Goal: Task Accomplishment & Management: Complete application form

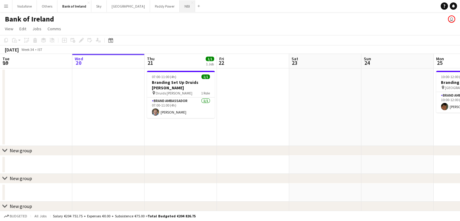
click at [180, 10] on button "NBI Close" at bounding box center [187, 6] width 15 height 12
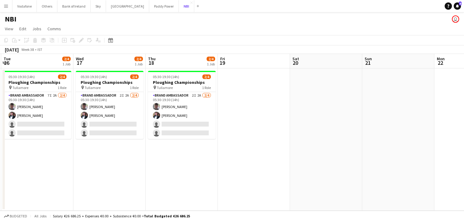
scroll to position [0, 129]
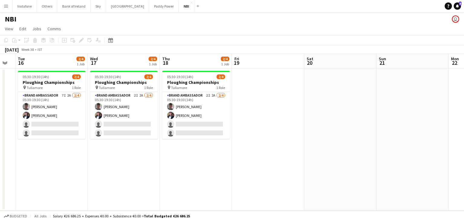
drag, startPoint x: 219, startPoint y: 114, endPoint x: 343, endPoint y: 81, distance: 128.9
click at [219, 114] on app-card-role "Brand Ambassador 2I 2A [DATE] 05:30-19:30 (14h) [PERSON_NAME] [PERSON_NAME] sin…" at bounding box center [196, 115] width 68 height 47
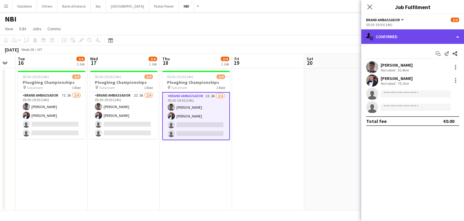
click at [401, 38] on div "single-neutral-actions-check-2 Confirmed" at bounding box center [412, 36] width 103 height 15
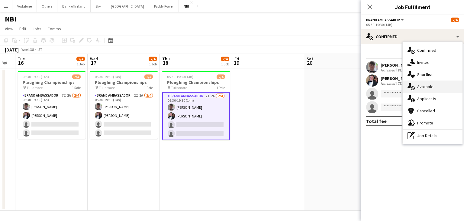
click at [429, 91] on div "single-neutral-actions-upload Available" at bounding box center [433, 86] width 60 height 12
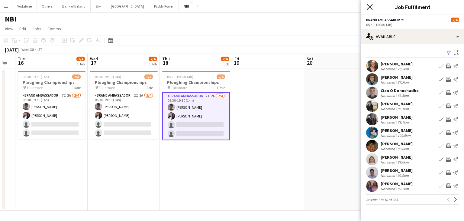
click at [369, 7] on icon "Close pop-in" at bounding box center [370, 7] width 6 height 6
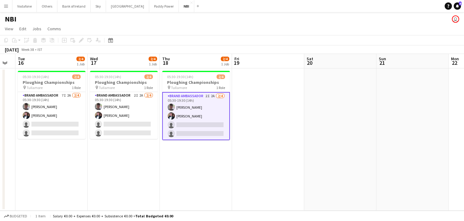
click at [198, 119] on app-card-role "Brand Ambassador 2I 2A [DATE] 05:30-19:30 (14h) [PERSON_NAME] [PERSON_NAME] sin…" at bounding box center [196, 116] width 68 height 48
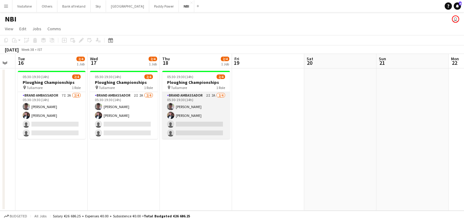
click at [192, 124] on app-card-role "Brand Ambassador 2I 2A [DATE] 05:30-19:30 (14h) [PERSON_NAME] [PERSON_NAME] sin…" at bounding box center [196, 115] width 68 height 47
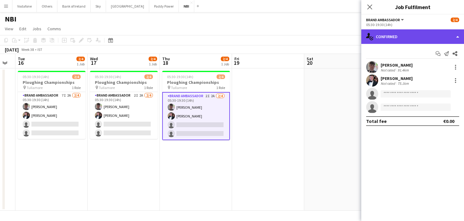
click at [414, 34] on div "single-neutral-actions-check-2 Confirmed" at bounding box center [412, 36] width 103 height 15
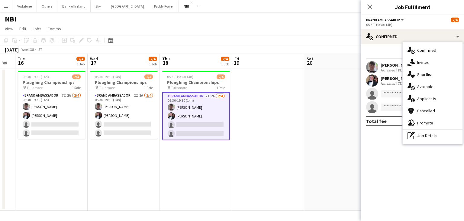
click at [428, 97] on div "single-neutral-actions-information Applicants" at bounding box center [433, 98] width 60 height 12
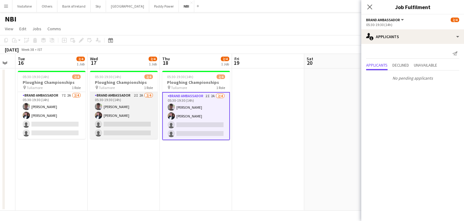
click at [145, 104] on app-card-role "Brand Ambassador 2I 2A [DATE] 05:30-19:30 (14h) [PERSON_NAME] [PERSON_NAME] sin…" at bounding box center [124, 115] width 68 height 47
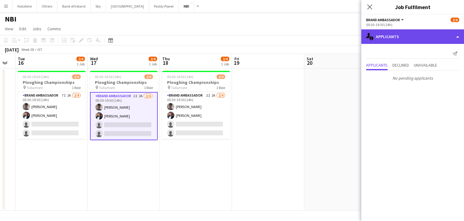
click at [390, 37] on div "single-neutral-actions-information Applicants" at bounding box center [412, 36] width 103 height 15
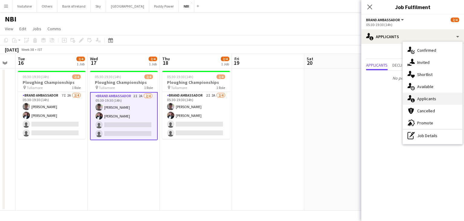
click at [420, 98] on div "single-neutral-actions-information Applicants" at bounding box center [433, 98] width 60 height 12
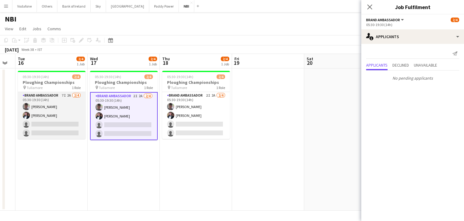
click at [54, 112] on app-card-role "Brand Ambassador 7I 2A [DATE] 05:30-19:30 (14h) [PERSON_NAME] [PERSON_NAME] sin…" at bounding box center [52, 115] width 68 height 47
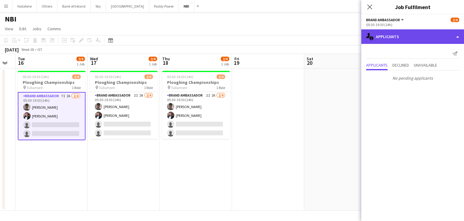
click at [392, 39] on div "single-neutral-actions-information Applicants" at bounding box center [412, 36] width 103 height 15
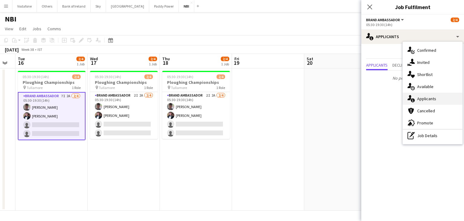
click at [426, 97] on div "single-neutral-actions-information Applicants" at bounding box center [433, 98] width 60 height 12
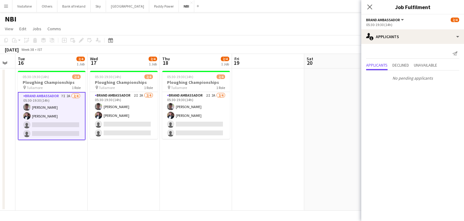
click at [311, 116] on app-date-cell at bounding box center [340, 139] width 72 height 142
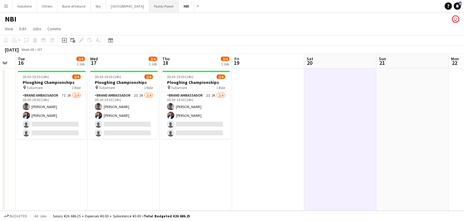
click at [149, 8] on button "Paddy Power Close" at bounding box center [164, 6] width 30 height 12
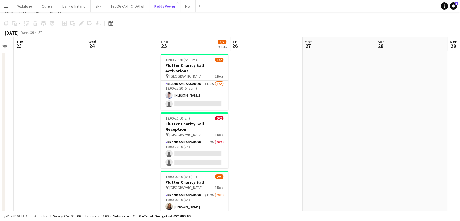
scroll to position [30, 0]
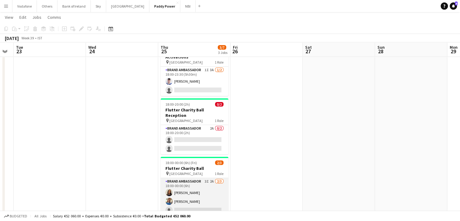
click at [208, 186] on app-card-role "Brand Ambassador 3I 2A [DATE] 18:00-00:00 (6h) [PERSON_NAME] [PERSON_NAME] sing…" at bounding box center [194, 197] width 68 height 38
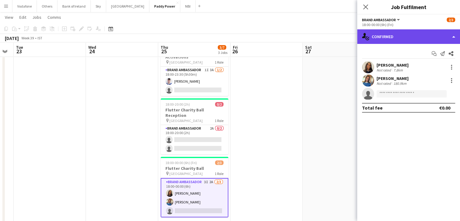
click at [385, 39] on div "single-neutral-actions-check-2 Confirmed" at bounding box center [408, 36] width 103 height 15
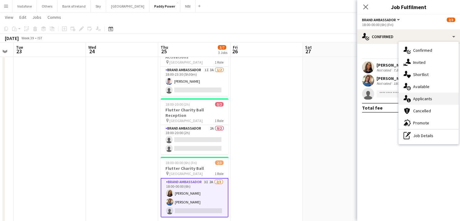
click at [412, 100] on div "single-neutral-actions-information Applicants" at bounding box center [428, 98] width 60 height 12
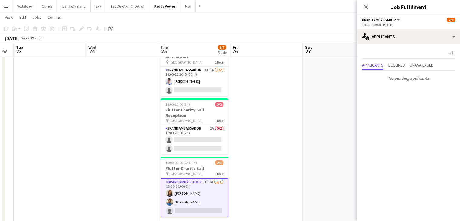
click at [275, 121] on app-date-cell at bounding box center [266, 133] width 72 height 192
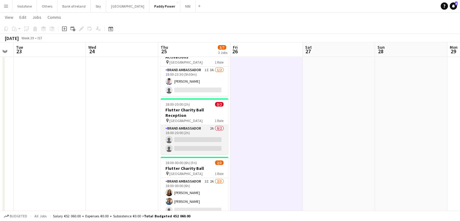
click at [190, 125] on app-card-role "Brand Ambassador 2A 0/2 18:00-20:00 (2h) single-neutral-actions single-neutral-…" at bounding box center [194, 139] width 68 height 29
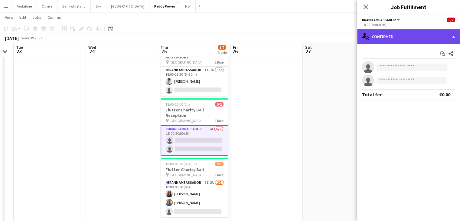
click at [394, 32] on div "single-neutral-actions-check-2 Confirmed" at bounding box center [408, 36] width 103 height 15
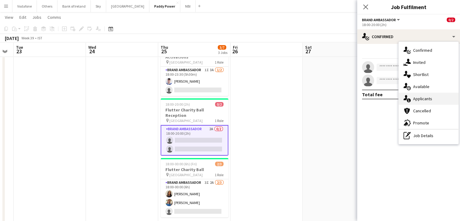
click at [416, 96] on div "single-neutral-actions-information Applicants" at bounding box center [428, 98] width 60 height 12
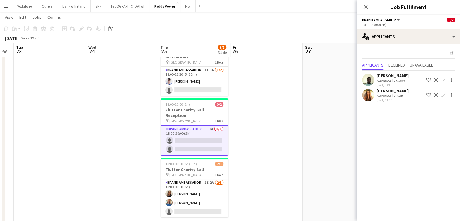
click at [322, 114] on app-date-cell at bounding box center [339, 133] width 72 height 192
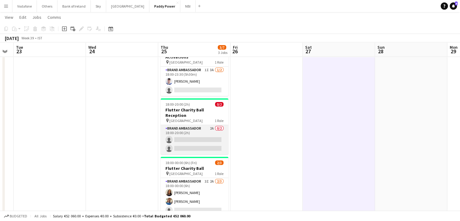
click at [182, 125] on app-card-role "Brand Ambassador 2A 0/2 18:00-20:00 (2h) single-neutral-actions single-neutral-…" at bounding box center [194, 139] width 68 height 29
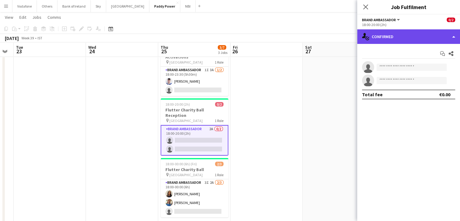
click at [392, 40] on div "single-neutral-actions-check-2 Confirmed" at bounding box center [408, 36] width 103 height 15
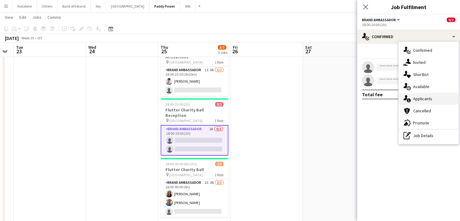
click at [421, 95] on div "single-neutral-actions-information Applicants" at bounding box center [428, 98] width 60 height 12
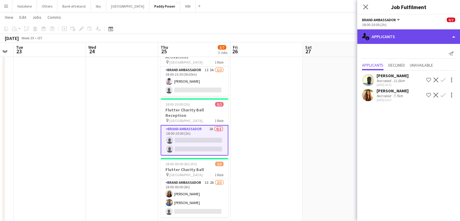
click at [387, 33] on div "single-neutral-actions-information Applicants" at bounding box center [408, 36] width 103 height 15
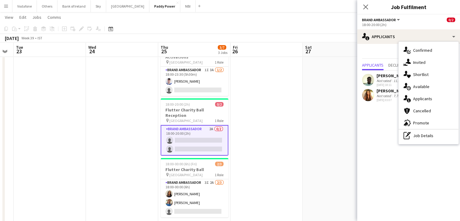
click at [290, 88] on app-date-cell at bounding box center [266, 133] width 72 height 192
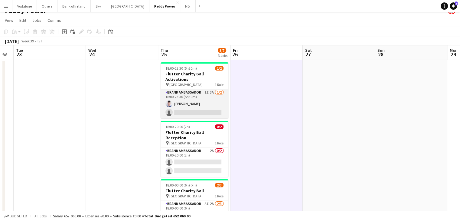
scroll to position [0, 0]
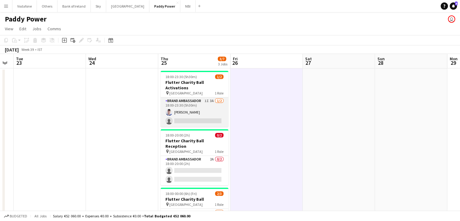
click at [191, 109] on app-card-role "Brand Ambassador 1I 3A [DATE] 18:00-23:30 (5h30m) [DEMOGRAPHIC_DATA][PERSON_NAM…" at bounding box center [194, 111] width 68 height 29
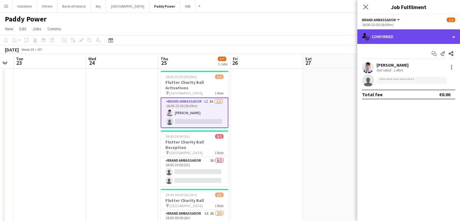
click at [381, 41] on div "single-neutral-actions-check-2 Confirmed" at bounding box center [408, 36] width 103 height 15
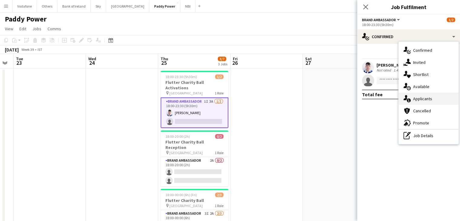
click at [421, 97] on div "single-neutral-actions-information Applicants" at bounding box center [428, 98] width 60 height 12
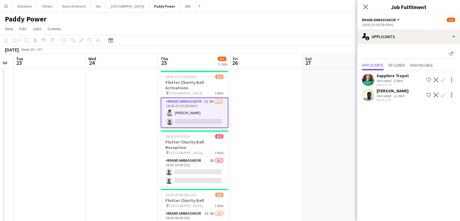
click at [327, 110] on app-date-cell at bounding box center [339, 164] width 72 height 192
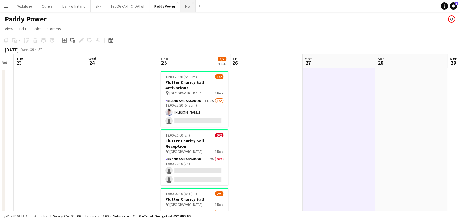
click at [180, 3] on button "NBI Close" at bounding box center [187, 6] width 15 height 12
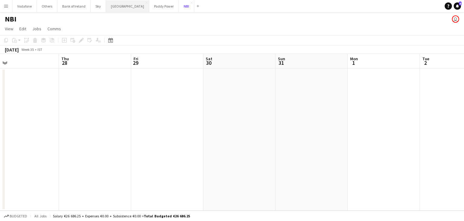
scroll to position [0, 155]
click at [122, 11] on button "[GEOGRAPHIC_DATA] Close" at bounding box center [127, 6] width 43 height 12
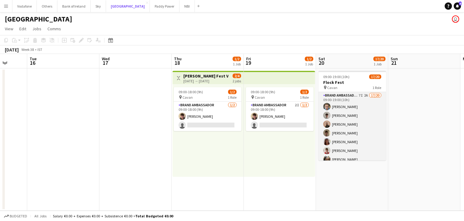
scroll to position [0, 262]
click at [364, 137] on app-card-role "Brand Ambassador 7I 2A 17/20 09:00-19:00 (10h) [PERSON_NAME] [PERSON_NAME] [PER…" at bounding box center [352, 185] width 68 height 187
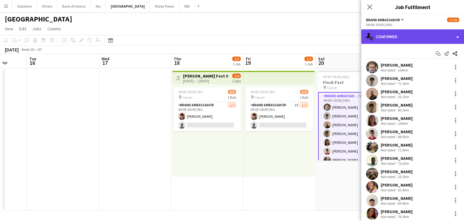
click at [386, 31] on div "single-neutral-actions-check-2 Confirmed" at bounding box center [412, 36] width 103 height 15
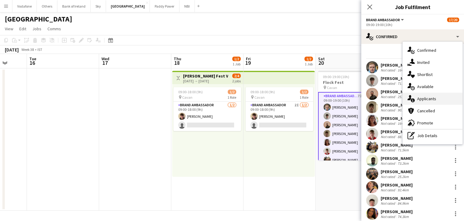
click at [422, 100] on div "single-neutral-actions-information Applicants" at bounding box center [433, 98] width 60 height 12
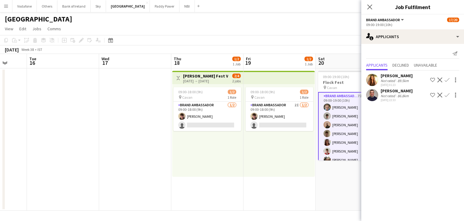
click at [32, 180] on app-date-cell at bounding box center [63, 139] width 72 height 142
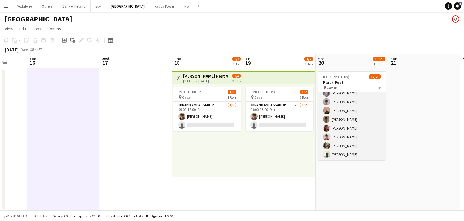
scroll to position [0, 0]
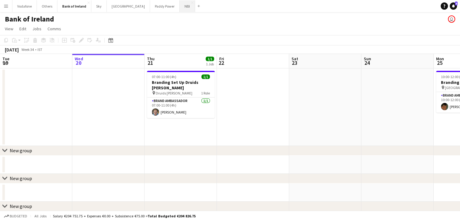
click at [180, 9] on button "NBI Close" at bounding box center [187, 6] width 15 height 12
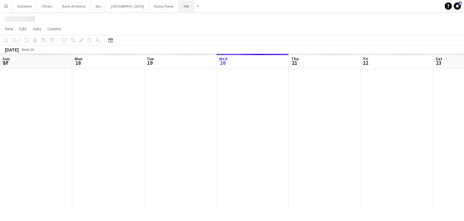
scroll to position [0, 144]
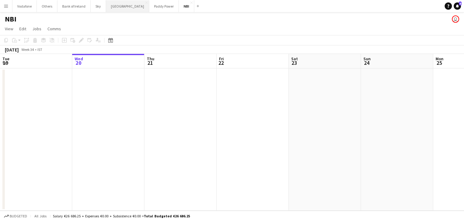
click at [124, 10] on button "[GEOGRAPHIC_DATA] Close" at bounding box center [127, 6] width 43 height 12
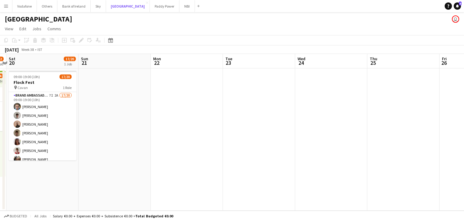
scroll to position [0, 210]
click at [117, 114] on app-date-cell at bounding box center [115, 139] width 72 height 142
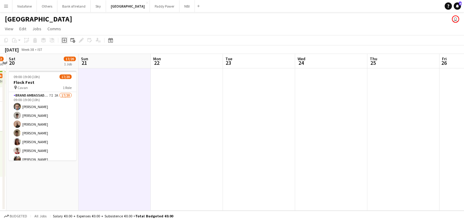
click at [65, 42] on icon at bounding box center [64, 40] width 5 height 5
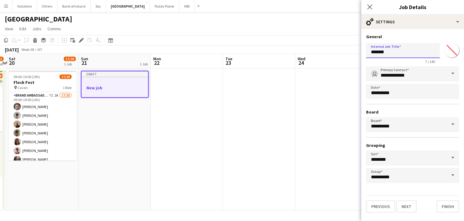
drag, startPoint x: 413, startPoint y: 50, endPoint x: 345, endPoint y: 61, distance: 68.3
click at [345, 61] on body "Menu Boards Boards Boards All jobs Status Workforce Workforce My Workforce Recr…" at bounding box center [232, 110] width 464 height 221
click at [371, 53] on input "**********" at bounding box center [403, 50] width 74 height 15
click at [415, 55] on input "**********" at bounding box center [403, 50] width 74 height 15
type input "**********"
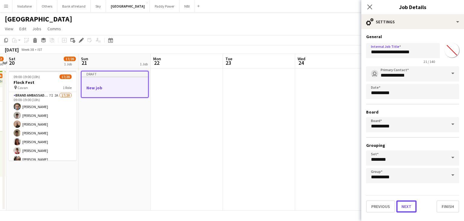
click at [401, 205] on button "Next" at bounding box center [407, 206] width 20 height 12
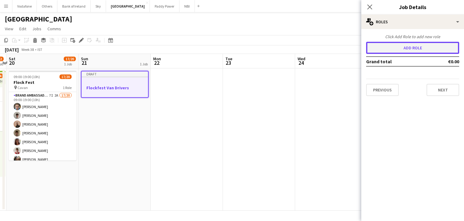
click at [384, 52] on button "Add role" at bounding box center [412, 48] width 93 height 12
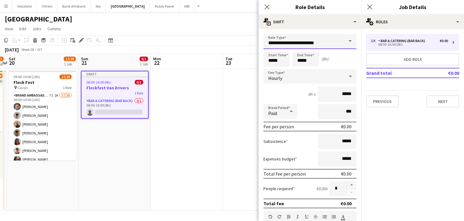
click at [322, 45] on input "**********" at bounding box center [310, 41] width 93 height 15
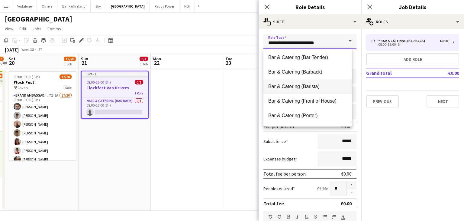
scroll to position [91, 0]
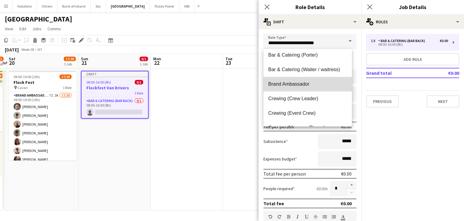
click at [308, 86] on span "Brand Ambassador" at bounding box center [307, 84] width 79 height 6
type input "**********"
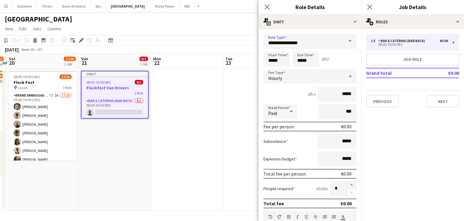
click at [350, 183] on button "button" at bounding box center [352, 185] width 10 height 8
type input "*"
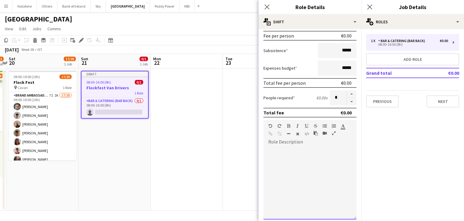
click at [310, 148] on div at bounding box center [310, 183] width 93 height 73
click at [335, 159] on div "**********" at bounding box center [308, 183] width 89 height 73
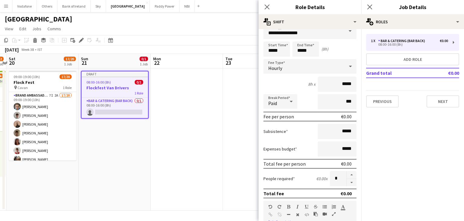
scroll to position [0, 0]
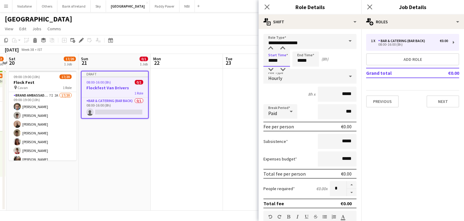
click at [282, 64] on input "*****" at bounding box center [277, 58] width 27 height 15
click at [273, 47] on div at bounding box center [271, 48] width 12 height 6
type input "*****"
click at [273, 47] on div at bounding box center [271, 48] width 12 height 6
click at [304, 60] on input "*****" at bounding box center [306, 58] width 27 height 15
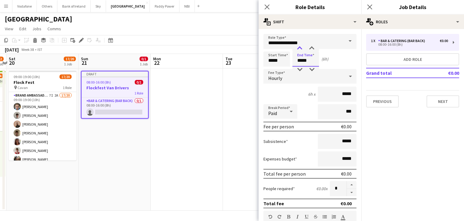
click at [298, 47] on div at bounding box center [300, 48] width 12 height 6
type input "*****"
click at [298, 47] on div at bounding box center [300, 48] width 12 height 6
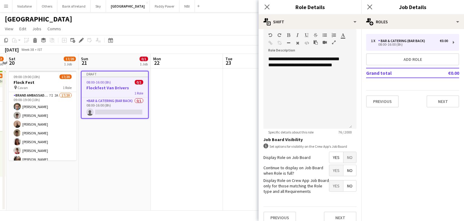
scroll to position [187, 0]
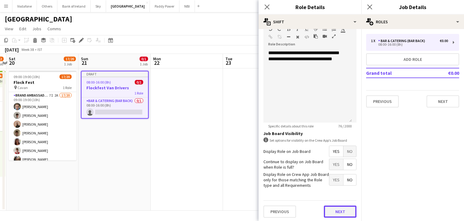
click at [328, 214] on button "Next" at bounding box center [340, 211] width 33 height 12
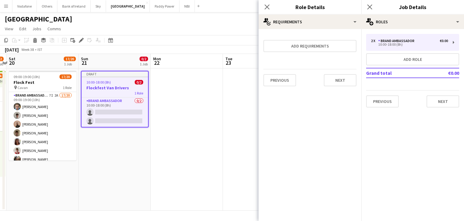
scroll to position [0, 0]
click at [338, 85] on button "Next" at bounding box center [340, 80] width 33 height 12
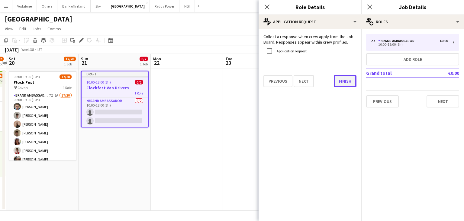
click at [348, 83] on button "Finish" at bounding box center [345, 81] width 23 height 12
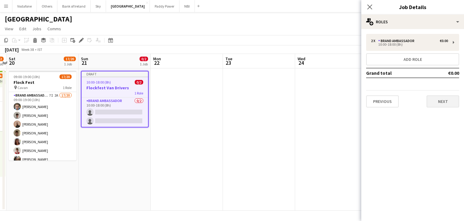
click at [425, 101] on div "Previous Next" at bounding box center [412, 98] width 93 height 17
click at [429, 99] on button "Next" at bounding box center [443, 101] width 33 height 12
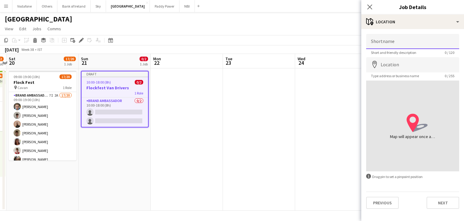
click at [391, 45] on input "Shortname" at bounding box center [412, 41] width 93 height 15
type input "**********"
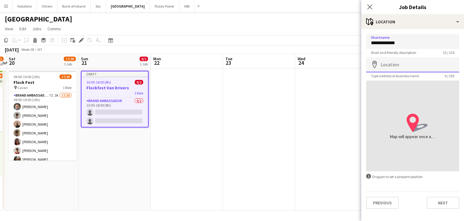
click at [413, 69] on input "Location" at bounding box center [412, 64] width 93 height 15
type input "**********"
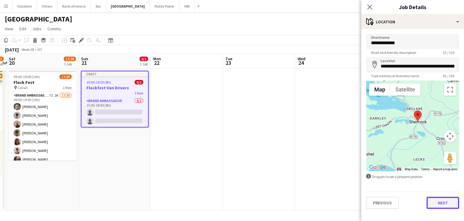
click at [448, 201] on button "Next" at bounding box center [443, 202] width 33 height 12
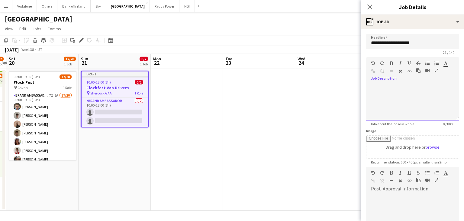
click at [413, 92] on div at bounding box center [412, 102] width 93 height 36
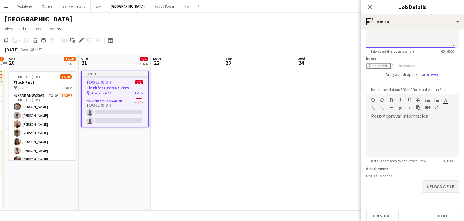
scroll to position [77, 0]
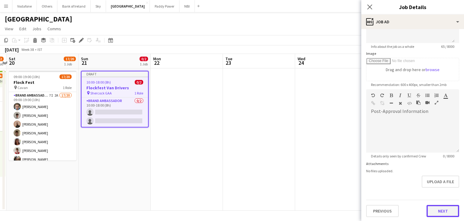
click at [441, 212] on button "Next" at bounding box center [443, 211] width 33 height 12
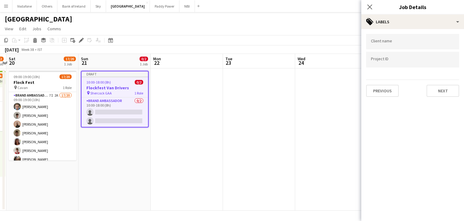
drag, startPoint x: 380, startPoint y: 30, endPoint x: 388, endPoint y: 37, distance: 10.5
click at [383, 32] on div "Client name Project ID Previous Next" at bounding box center [412, 65] width 103 height 73
click at [388, 37] on div at bounding box center [412, 41] width 93 height 15
type input "*********"
click at [446, 88] on button "Next" at bounding box center [443, 91] width 33 height 12
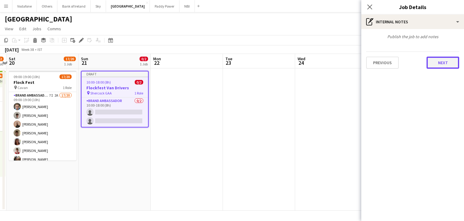
click at [436, 65] on button "Next" at bounding box center [443, 63] width 33 height 12
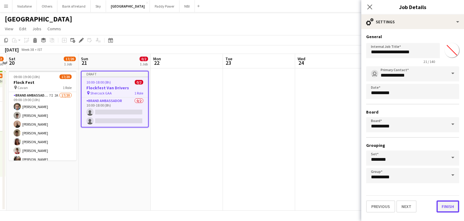
click at [448, 206] on button "Finish" at bounding box center [448, 206] width 23 height 12
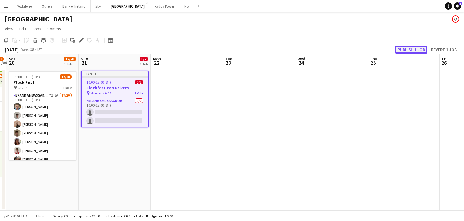
click at [410, 50] on button "Publish 1 job" at bounding box center [411, 50] width 32 height 8
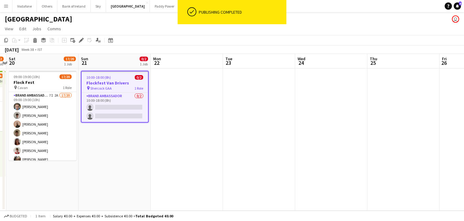
click at [177, 115] on app-date-cell at bounding box center [187, 139] width 72 height 142
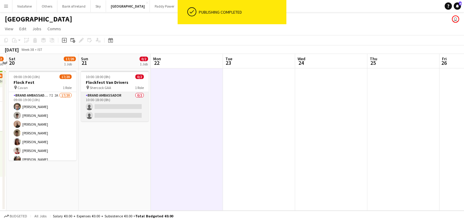
click at [138, 114] on app-card-role "Brand Ambassador 0/2 10:00-18:00 (8h) single-neutral-actions single-neutral-act…" at bounding box center [115, 106] width 68 height 29
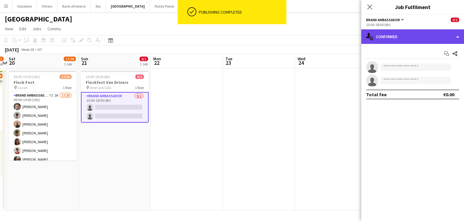
click at [381, 36] on div "single-neutral-actions-check-2 Confirmed" at bounding box center [412, 36] width 103 height 15
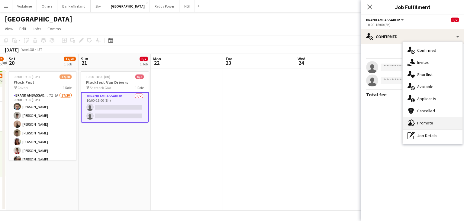
click at [441, 127] on div "advertising-megaphone Promote" at bounding box center [433, 123] width 60 height 12
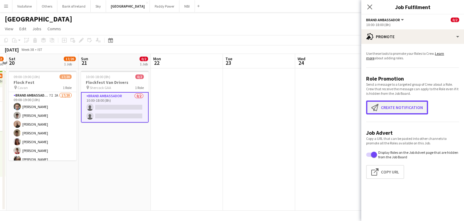
click at [411, 112] on button "Create notification Create notification" at bounding box center [397, 107] width 62 height 14
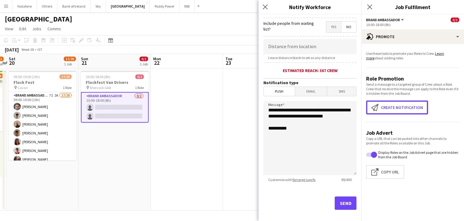
scroll to position [112, 0]
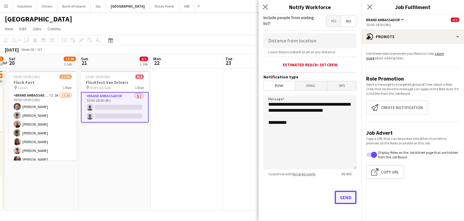
click at [337, 195] on button "Send" at bounding box center [346, 196] width 22 height 13
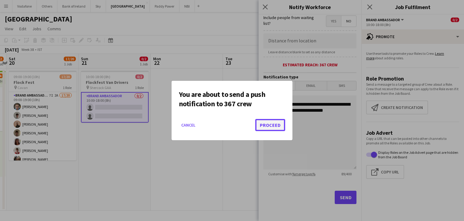
click at [274, 128] on button "Proceed" at bounding box center [270, 125] width 30 height 12
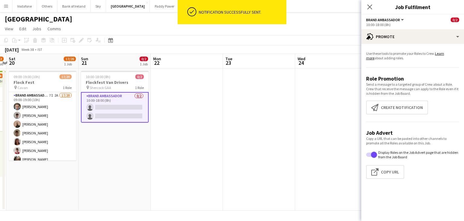
click at [274, 128] on app-date-cell at bounding box center [259, 139] width 72 height 142
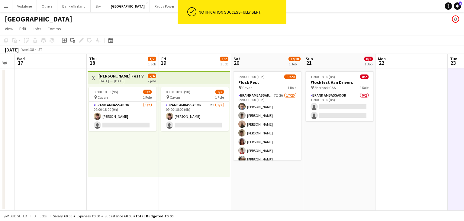
scroll to position [0, 130]
click at [111, 125] on app-card-role "Brand Ambassador 1/2 09:00-18:00 (9h) David Woods single-neutral-actions" at bounding box center [123, 116] width 68 height 29
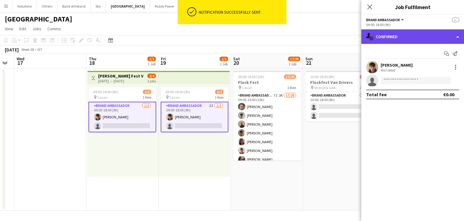
click at [406, 31] on div "single-neutral-actions-check-2 Confirmed" at bounding box center [412, 36] width 103 height 15
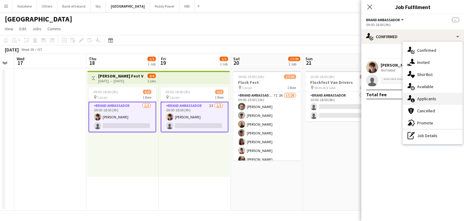
click at [425, 98] on div "single-neutral-actions-information Applicants" at bounding box center [433, 98] width 60 height 12
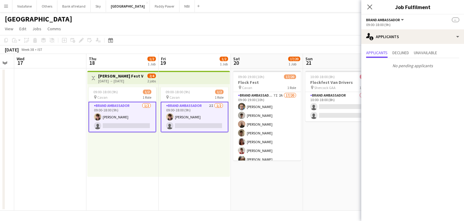
click at [179, 123] on app-card-role "Brand Ambassador 2I 1/2 09:00-18:00 (9h) David Woods single-neutral-actions" at bounding box center [195, 117] width 68 height 31
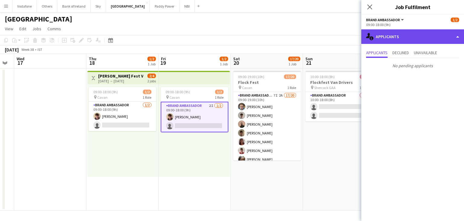
click at [388, 37] on div "single-neutral-actions-information Applicants" at bounding box center [412, 36] width 103 height 15
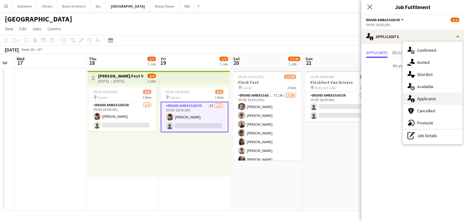
click at [418, 96] on div "single-neutral-actions-information Applicants" at bounding box center [433, 98] width 60 height 12
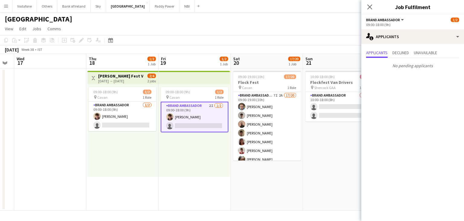
click at [31, 122] on app-date-cell at bounding box center [50, 139] width 72 height 142
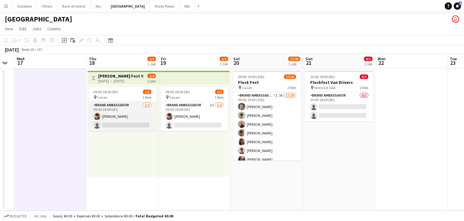
click at [125, 110] on app-card-role "Brand Ambassador 1/2 09:00-18:00 (9h) David Woods single-neutral-actions" at bounding box center [123, 116] width 68 height 29
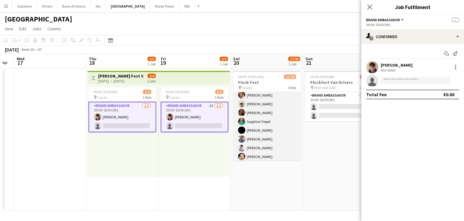
scroll to position [91, 0]
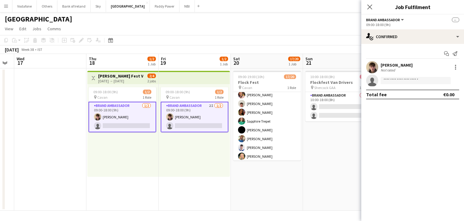
click at [125, 130] on app-card-role "Brand Ambassador 1/2 09:00-18:00 (9h) David Woods single-neutral-actions" at bounding box center [123, 117] width 68 height 31
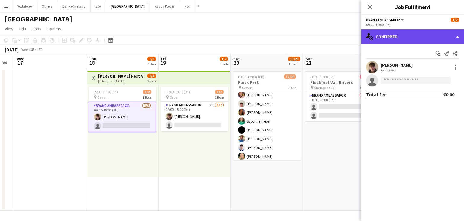
click at [394, 36] on div "single-neutral-actions-check-2 Confirmed" at bounding box center [412, 36] width 103 height 15
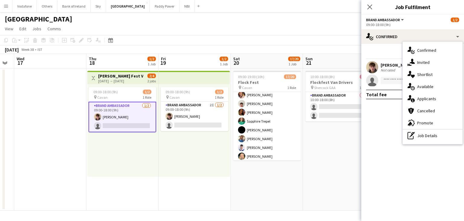
click at [71, 151] on app-date-cell at bounding box center [50, 139] width 72 height 142
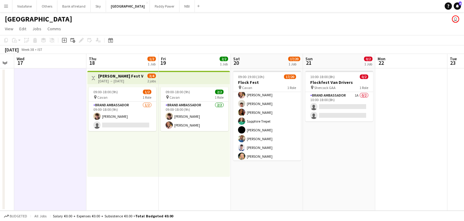
click at [65, 142] on app-date-cell at bounding box center [50, 139] width 72 height 142
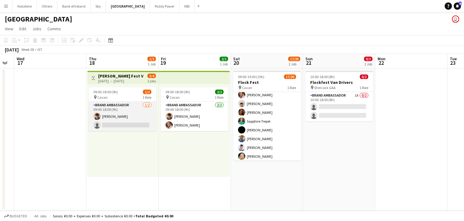
click at [138, 116] on app-card-role "Brand Ambassador 1/2 09:00-18:00 (9h) David Woods single-neutral-actions" at bounding box center [123, 116] width 68 height 29
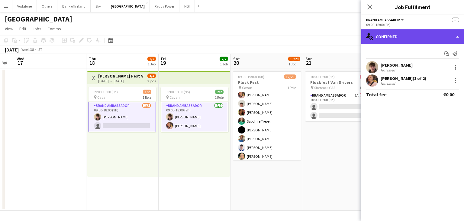
click at [384, 37] on div "single-neutral-actions-check-2 Confirmed" at bounding box center [412, 36] width 103 height 15
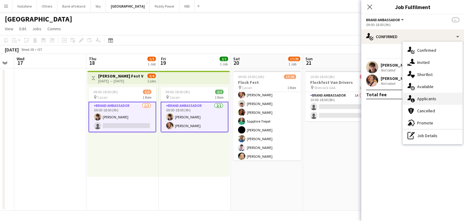
click at [430, 98] on div "single-neutral-actions-information Applicants" at bounding box center [433, 98] width 60 height 12
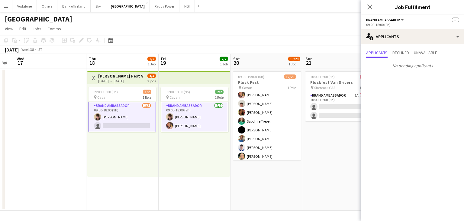
click at [41, 115] on app-date-cell at bounding box center [50, 139] width 72 height 142
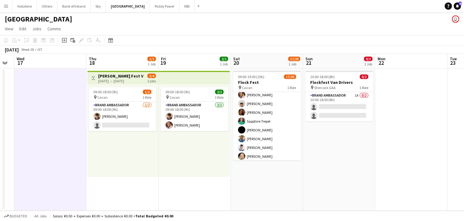
click at [397, 129] on app-date-cell at bounding box center [411, 139] width 72 height 142
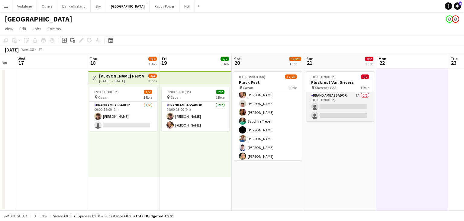
click at [335, 103] on app-card-role "Brand Ambassador 1A 0/2 10:00-18:00 (8h) single-neutral-actions single-neutral-…" at bounding box center [340, 106] width 68 height 29
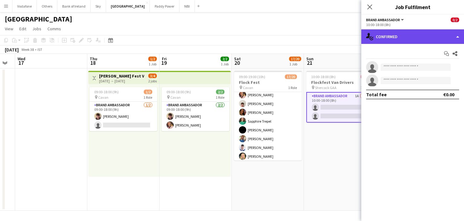
click at [406, 42] on div "single-neutral-actions-check-2 Confirmed" at bounding box center [412, 36] width 103 height 15
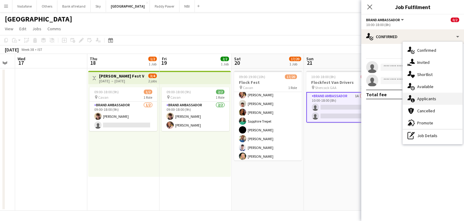
click at [427, 96] on div "single-neutral-actions-information Applicants" at bounding box center [433, 98] width 60 height 12
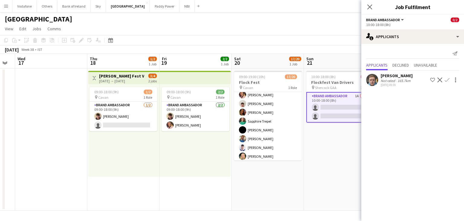
click at [447, 82] on app-icon "Confirm" at bounding box center [447, 79] width 5 height 5
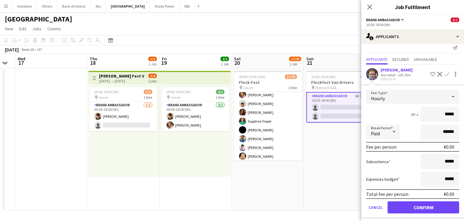
scroll to position [8, 0]
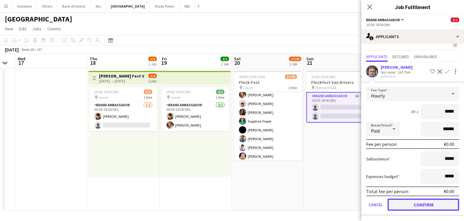
click at [442, 203] on button "Confirm" at bounding box center [424, 204] width 72 height 12
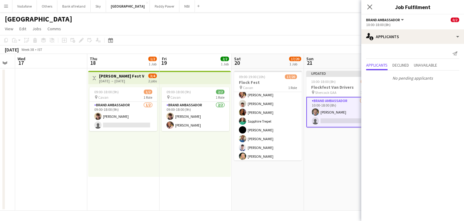
click at [348, 179] on app-date-cell "Updated 10:00-18:00 (8h) 1/2 Flockfest Van Drivers pin Shercock GAA 1 Role Bran…" at bounding box center [340, 139] width 72 height 142
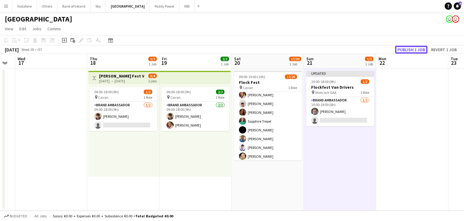
click at [411, 50] on button "Publish 1 job" at bounding box center [411, 50] width 32 height 8
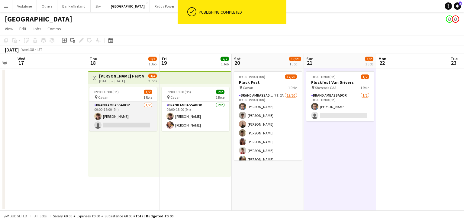
click at [120, 122] on app-card-role "Brand Ambassador 1/2 09:00-18:00 (9h) David Woods single-neutral-actions" at bounding box center [123, 116] width 68 height 29
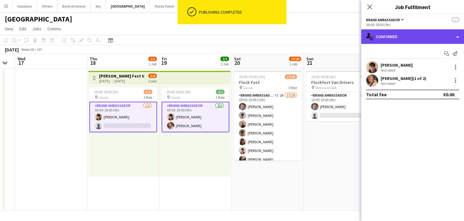
click at [400, 36] on div "single-neutral-actions-check-2 Confirmed" at bounding box center [412, 36] width 103 height 15
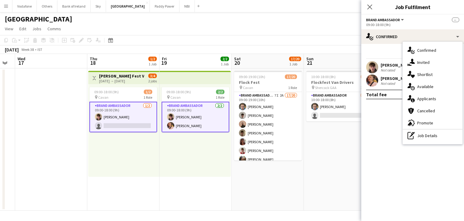
click at [39, 120] on app-date-cell at bounding box center [51, 139] width 72 height 142
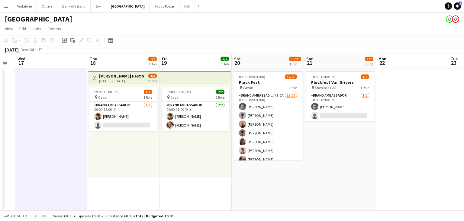
click at [327, 155] on app-date-cell "10:00-18:00 (8h) 1/2 Flockfest Van Drivers pin Shercock GAA 1 Role Brand Ambass…" at bounding box center [340, 139] width 72 height 142
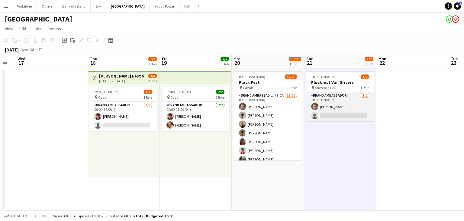
click at [336, 109] on app-card-role "Brand Ambassador 1/2 10:00-18:00 (8h) Dominik Morycki single-neutral-actions" at bounding box center [340, 106] width 68 height 29
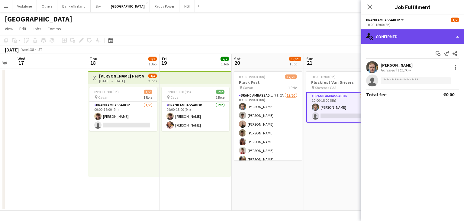
click at [409, 38] on div "single-neutral-actions-check-2 Confirmed" at bounding box center [412, 36] width 103 height 15
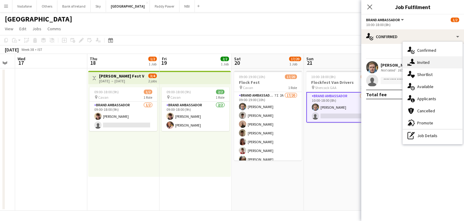
click at [421, 58] on div "single-neutral-actions-share-1 Invited" at bounding box center [433, 62] width 60 height 12
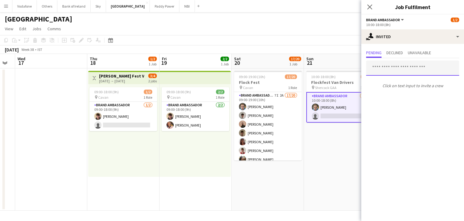
click at [418, 66] on input "text" at bounding box center [412, 67] width 93 height 15
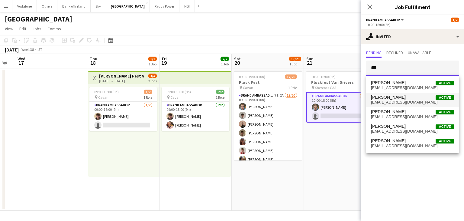
type input "***"
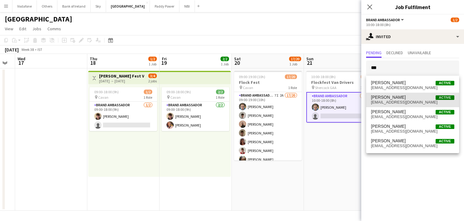
click at [410, 103] on span "robertharvey@outlook.ie" at bounding box center [412, 102] width 83 height 5
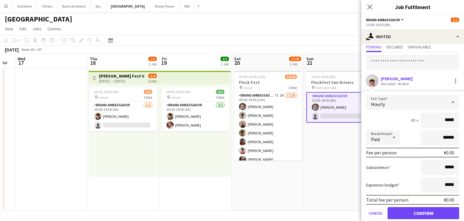
scroll to position [27, 0]
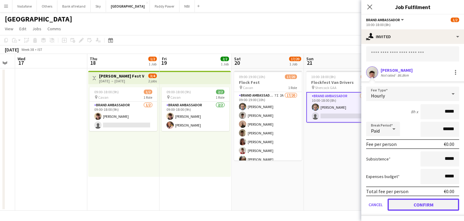
click at [439, 202] on button "Confirm" at bounding box center [424, 204] width 72 height 12
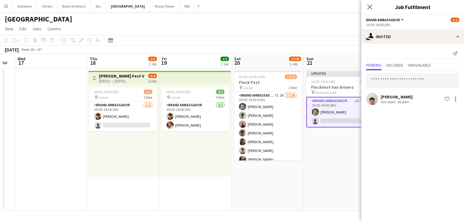
scroll to position [0, 0]
click at [335, 176] on app-date-cell "Updated 10:00-18:00 (8h) 1/2 Flockfest Van Drivers pin Shercock GAA 1 Role Bran…" at bounding box center [340, 139] width 72 height 142
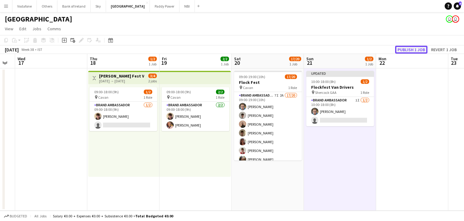
click at [411, 53] on button "Publish 1 job" at bounding box center [411, 50] width 32 height 8
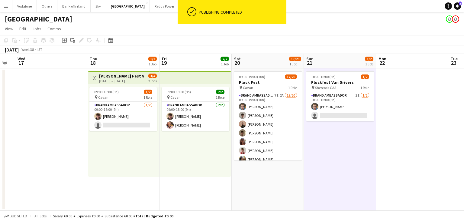
click at [432, 133] on app-date-cell at bounding box center [412, 139] width 72 height 142
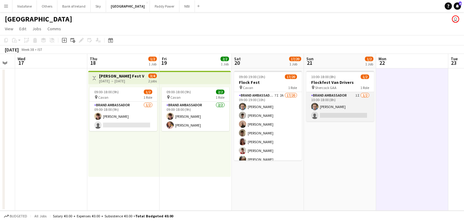
click at [360, 112] on app-card-role "Brand Ambassador 1I 1/2 10:00-18:00 (8h) Dominik Morycki single-neutral-actions" at bounding box center [340, 106] width 68 height 29
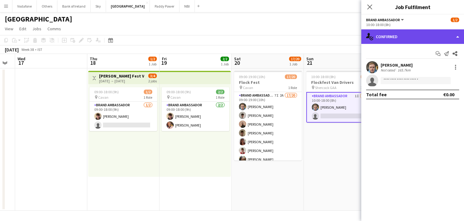
click at [391, 39] on div "single-neutral-actions-check-2 Confirmed" at bounding box center [412, 36] width 103 height 15
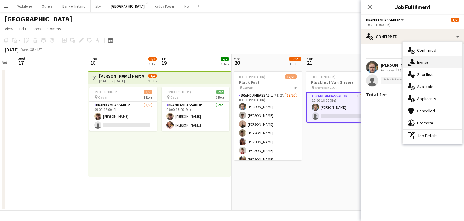
click at [417, 64] on div "single-neutral-actions-share-1 Invited" at bounding box center [433, 62] width 60 height 12
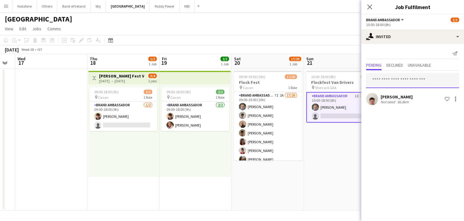
click at [406, 83] on input "text" at bounding box center [412, 80] width 93 height 15
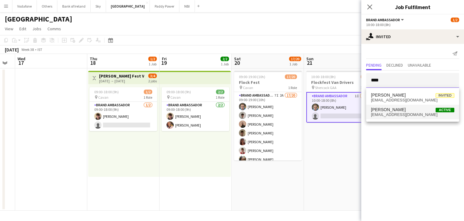
type input "****"
click at [408, 111] on span "Thomas Quinn Active" at bounding box center [412, 109] width 83 height 5
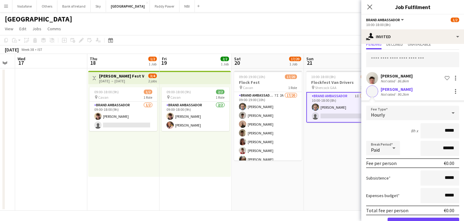
scroll to position [40, 0]
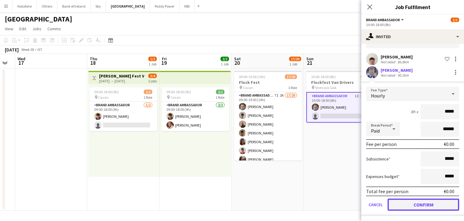
click at [424, 199] on button "Confirm" at bounding box center [424, 204] width 72 height 12
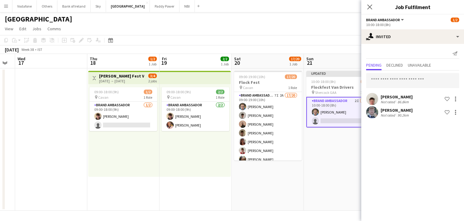
scroll to position [0, 0]
click at [344, 154] on app-date-cell "Updated 10:00-18:00 (8h) 1/2 Flockfest Van Drivers pin Shercock GAA 1 Role Bran…" at bounding box center [340, 139] width 72 height 142
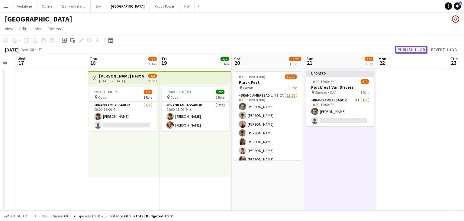
click at [417, 50] on button "Publish 1 job" at bounding box center [411, 50] width 32 height 8
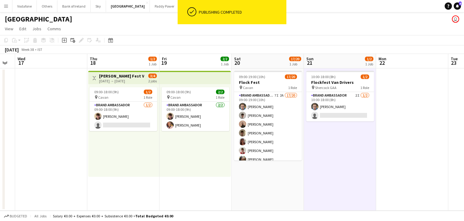
click at [399, 123] on app-date-cell at bounding box center [412, 139] width 72 height 142
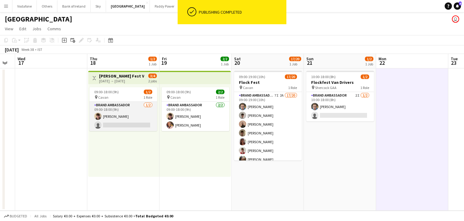
click at [127, 121] on app-card-role "Brand Ambassador 1/2 09:00-18:00 (9h) David Woods single-neutral-actions" at bounding box center [123, 116] width 68 height 29
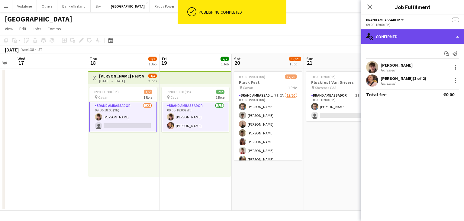
click at [373, 34] on icon "single-neutral-actions-check-2" at bounding box center [369, 36] width 7 height 7
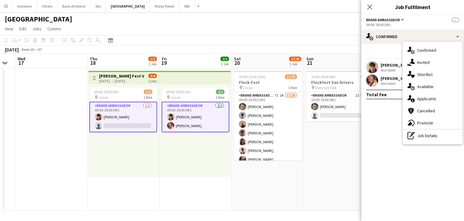
click at [413, 60] on icon "single-neutral-actions-share-1" at bounding box center [411, 62] width 7 height 7
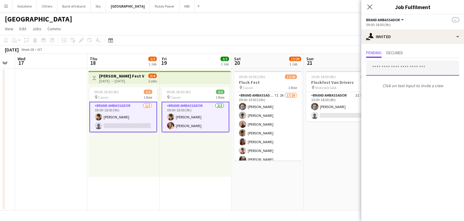
click at [404, 67] on input "text" at bounding box center [412, 67] width 93 height 15
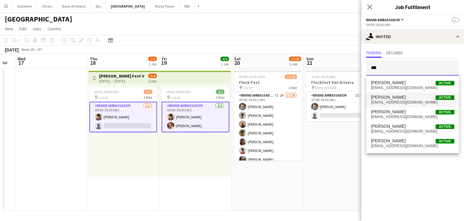
type input "***"
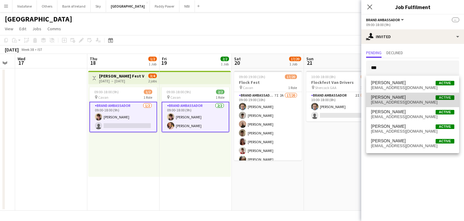
click at [403, 95] on span "Robert Harvey Active" at bounding box center [412, 97] width 83 height 5
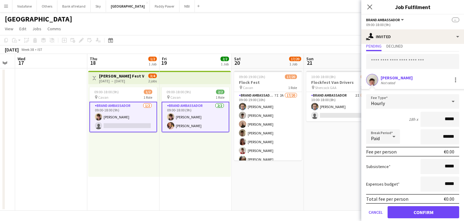
scroll to position [27, 0]
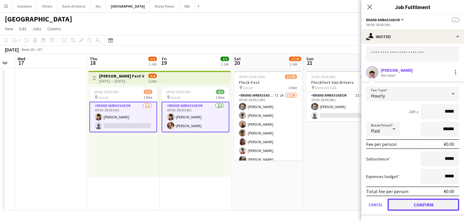
click at [437, 198] on button "Confirm" at bounding box center [424, 204] width 72 height 12
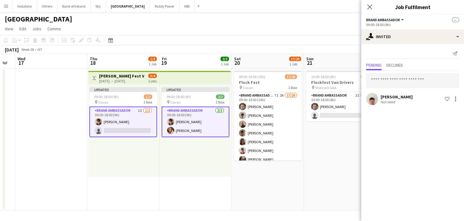
click at [352, 163] on app-date-cell "10:00-18:00 (8h) 1/2 Flockfest Van Drivers pin Shercock GAA 1 Role Brand Ambass…" at bounding box center [340, 139] width 72 height 142
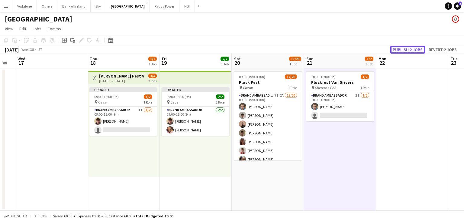
drag, startPoint x: 401, startPoint y: 47, endPoint x: 410, endPoint y: 44, distance: 9.2
click at [402, 47] on button "Publish 2 jobs" at bounding box center [408, 50] width 35 height 8
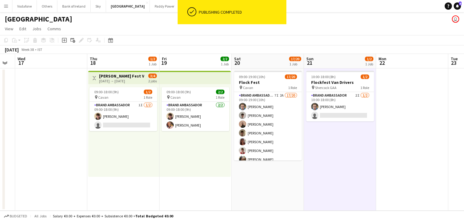
click at [416, 120] on app-date-cell at bounding box center [412, 139] width 72 height 142
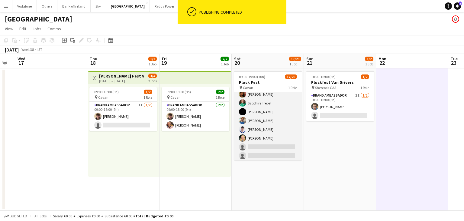
scroll to position [118, 0]
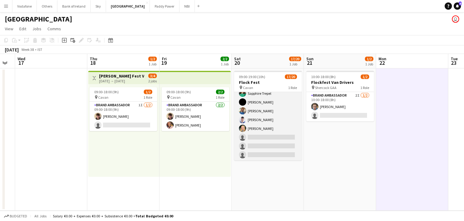
click at [269, 125] on app-card-role "Brand Ambassador 7I 2A 17/20 09:00-19:00 (10h) [PERSON_NAME] [PERSON_NAME] [PER…" at bounding box center [268, 66] width 68 height 187
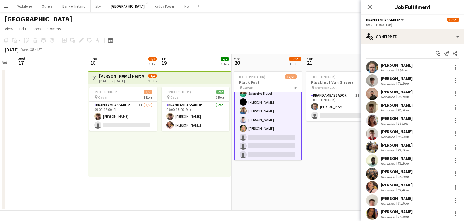
click at [404, 27] on div "09:00-19:00 (10h)" at bounding box center [412, 24] width 93 height 5
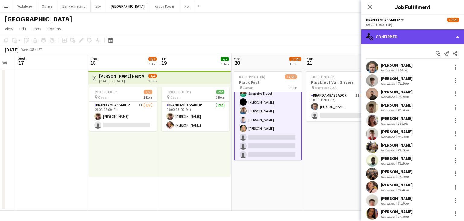
click at [404, 33] on div "single-neutral-actions-check-2 Confirmed" at bounding box center [412, 36] width 103 height 15
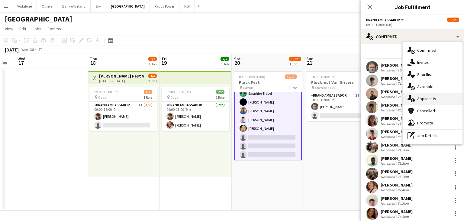
click at [440, 102] on div "single-neutral-actions-information Applicants" at bounding box center [433, 98] width 60 height 12
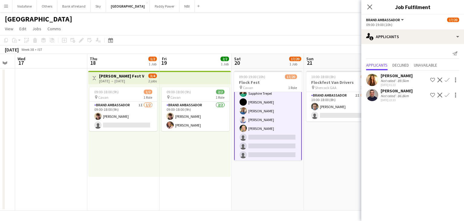
click at [449, 97] on app-icon "Confirm" at bounding box center [447, 94] width 5 height 5
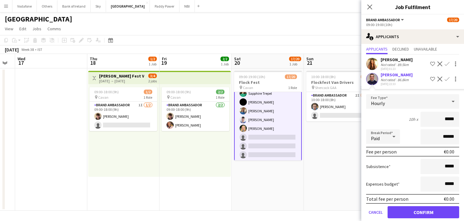
scroll to position [24, 0]
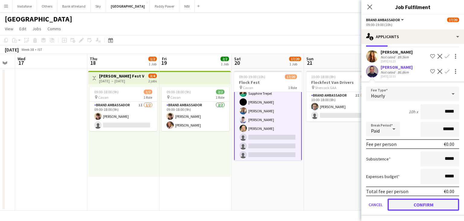
click at [426, 207] on button "Confirm" at bounding box center [424, 204] width 72 height 12
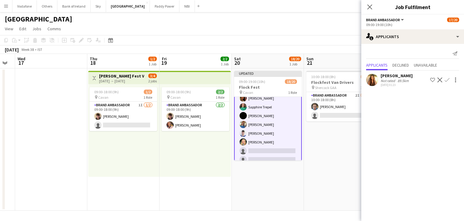
scroll to position [0, 0]
click at [331, 161] on app-date-cell "10:00-18:00 (8h) 1/2 Flockfest Van Drivers pin Shercock GAA 1 Role Brand Ambass…" at bounding box center [340, 139] width 72 height 142
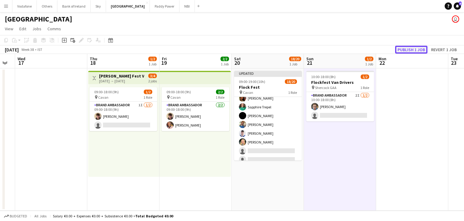
click at [418, 49] on button "Publish 1 job" at bounding box center [411, 50] width 32 height 8
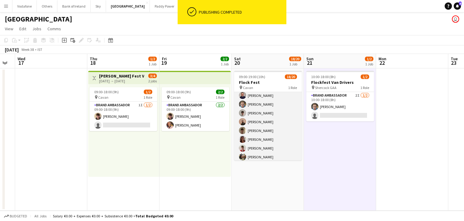
scroll to position [0, 0]
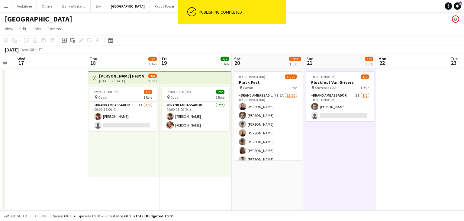
click at [345, 143] on app-date-cell "10:00-18:00 (8h) 1/2 Flockfest Van Drivers pin Shercock GAA 1 Role Brand Ambass…" at bounding box center [340, 139] width 72 height 142
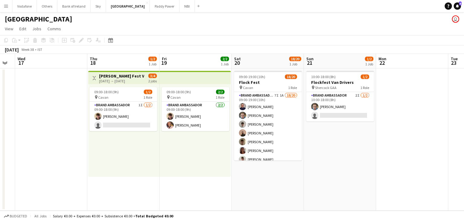
scroll to position [0, 135]
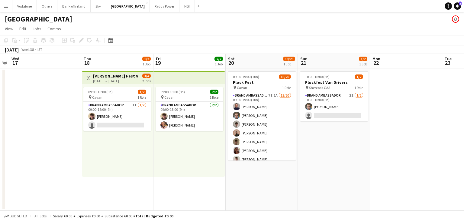
drag, startPoint x: 268, startPoint y: 108, endPoint x: 404, endPoint y: 104, distance: 136.1
click at [404, 104] on app-calendar-viewport "Mon 15 Tue 16 Wed 17 Thu 18 1/2 1 Job Fri 19 2/2 1 Job Sat 20 18/20 1 Job Sun 2…" at bounding box center [232, 132] width 464 height 157
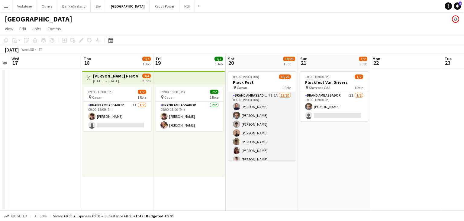
click at [260, 122] on app-card-role "Brand Ambassador 7I 1A 18/20 09:00-19:00 (10h) Daniel Eppel Dominik Morycki Jak…" at bounding box center [262, 185] width 68 height 187
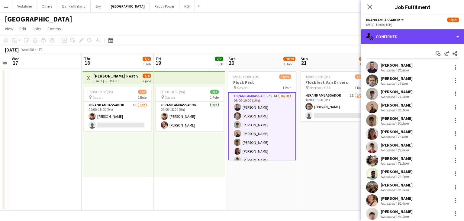
drag, startPoint x: 403, startPoint y: 37, endPoint x: 407, endPoint y: 43, distance: 7.4
click at [403, 37] on div "single-neutral-actions-check-2 Confirmed" at bounding box center [412, 36] width 103 height 15
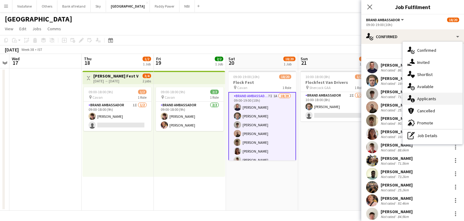
click at [446, 96] on div "single-neutral-actions-information Applicants" at bounding box center [433, 98] width 60 height 12
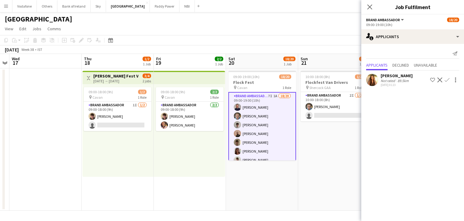
click at [358, 129] on app-date-cell "10:00-18:00 (8h) 1/2 Flockfest Van Drivers pin Shercock GAA 1 Role Brand Ambass…" at bounding box center [334, 139] width 72 height 142
